Goal: Book appointment/travel/reservation

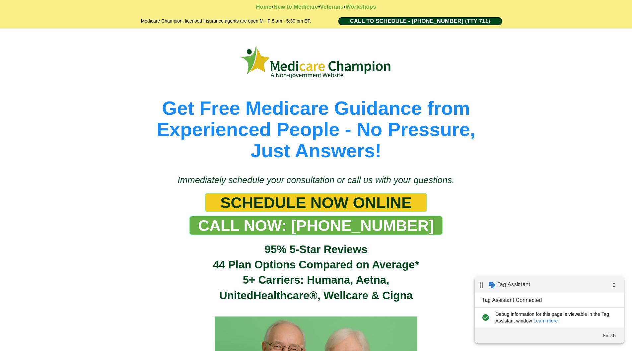
click at [288, 201] on span "SCHEDULE NOW ONLINE" at bounding box center [315, 202] width 191 height 18
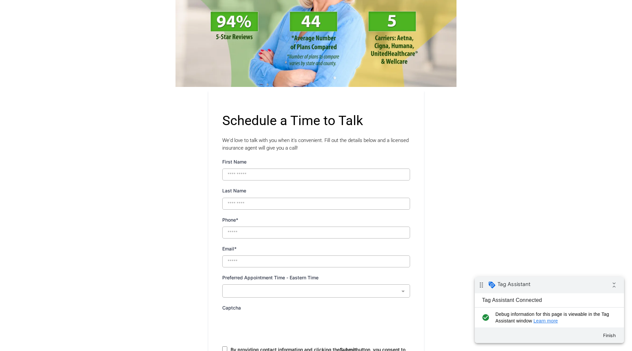
scroll to position [332, 0]
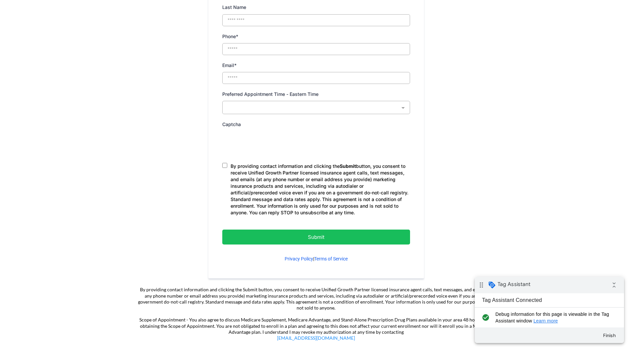
click at [247, 238] on p "Submit" at bounding box center [316, 236] width 155 height 9
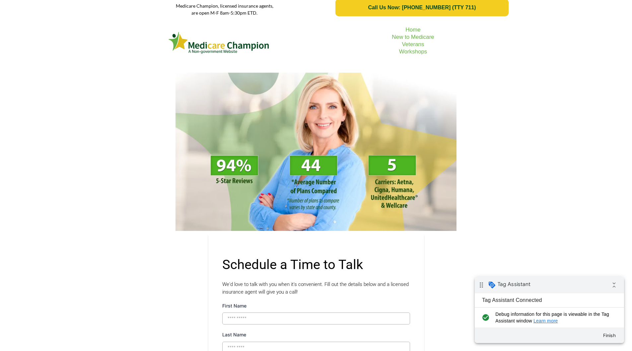
scroll to position [0, 0]
